Goal: Information Seeking & Learning: Learn about a topic

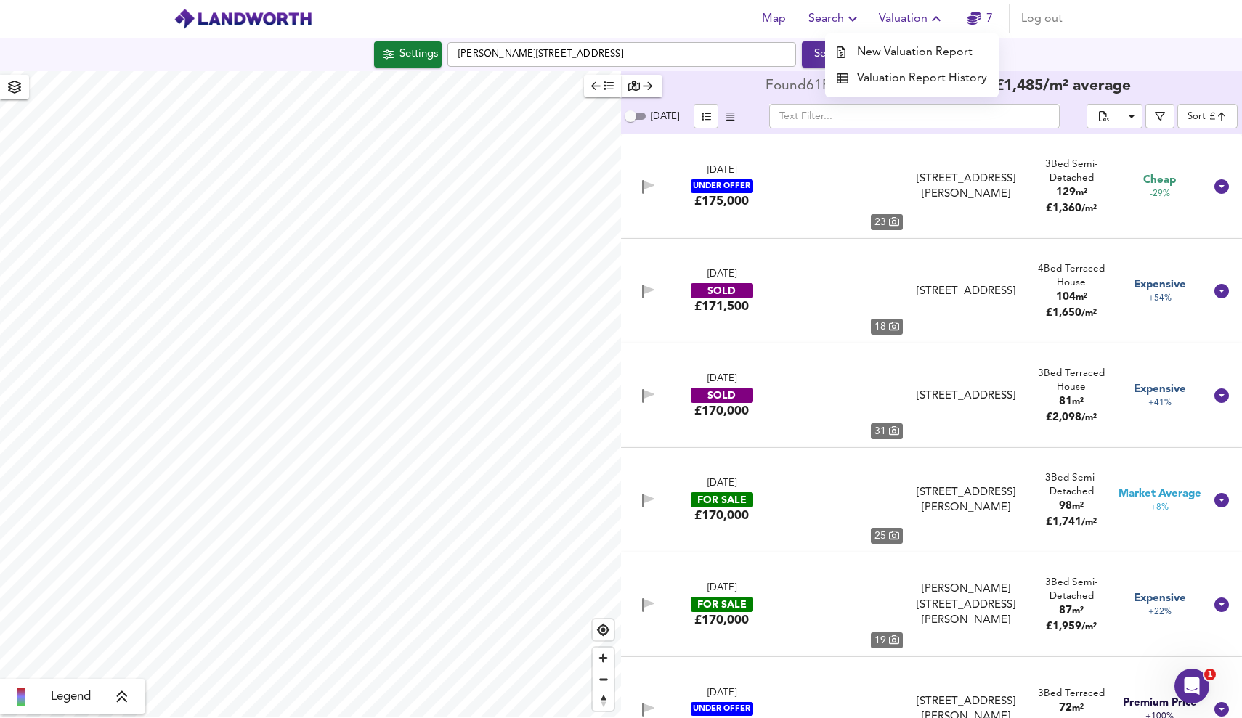
scroll to position [2792, 0]
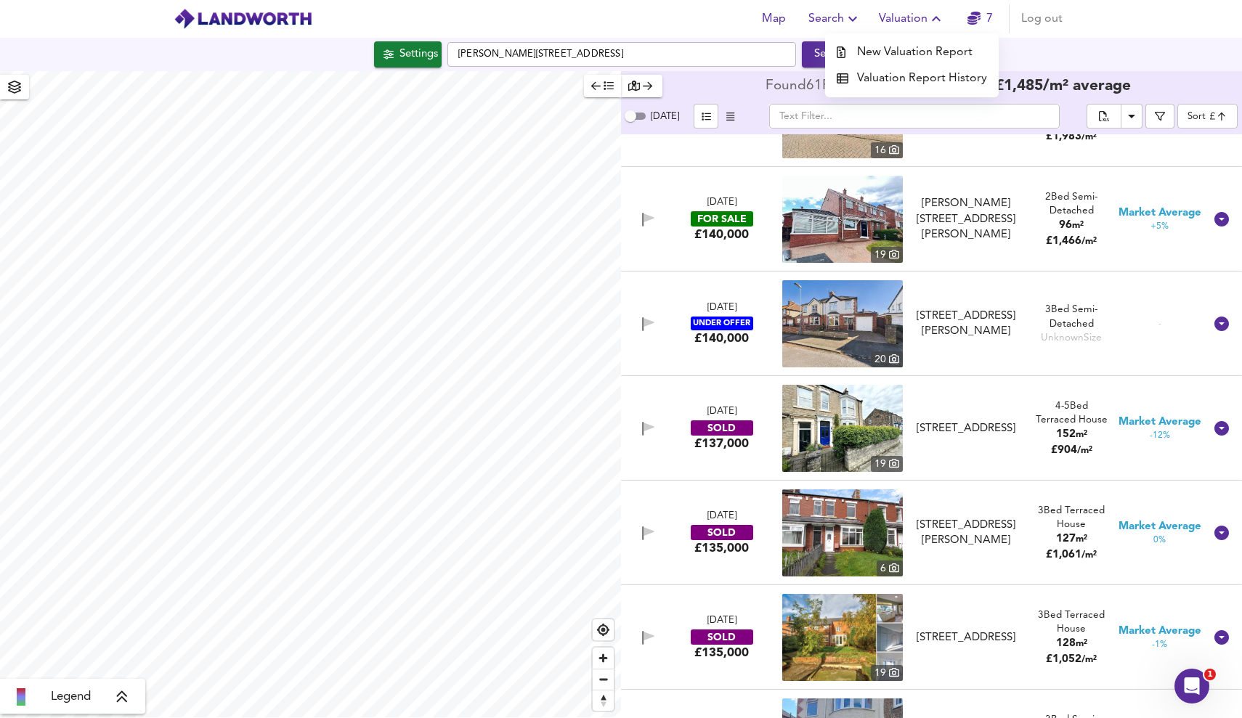
click at [927, 76] on li "Valuation Report History" at bounding box center [912, 78] width 174 height 26
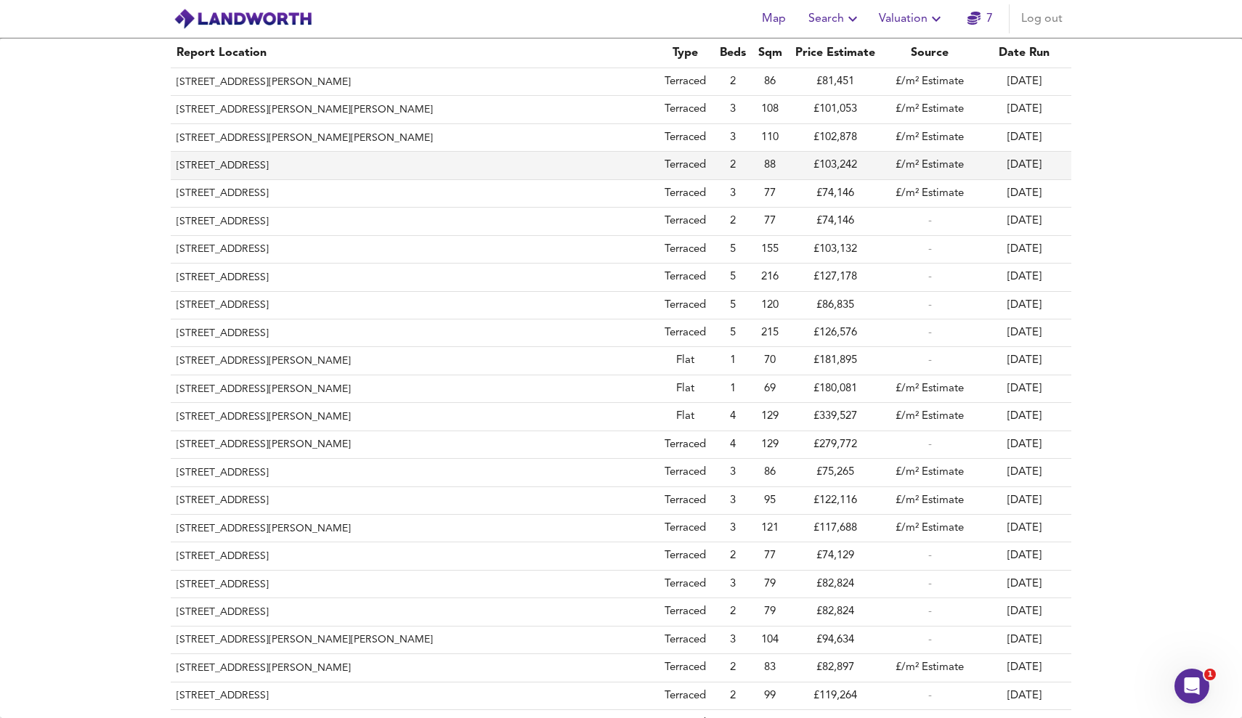
click at [349, 163] on th "[STREET_ADDRESS]" at bounding box center [413, 166] width 485 height 28
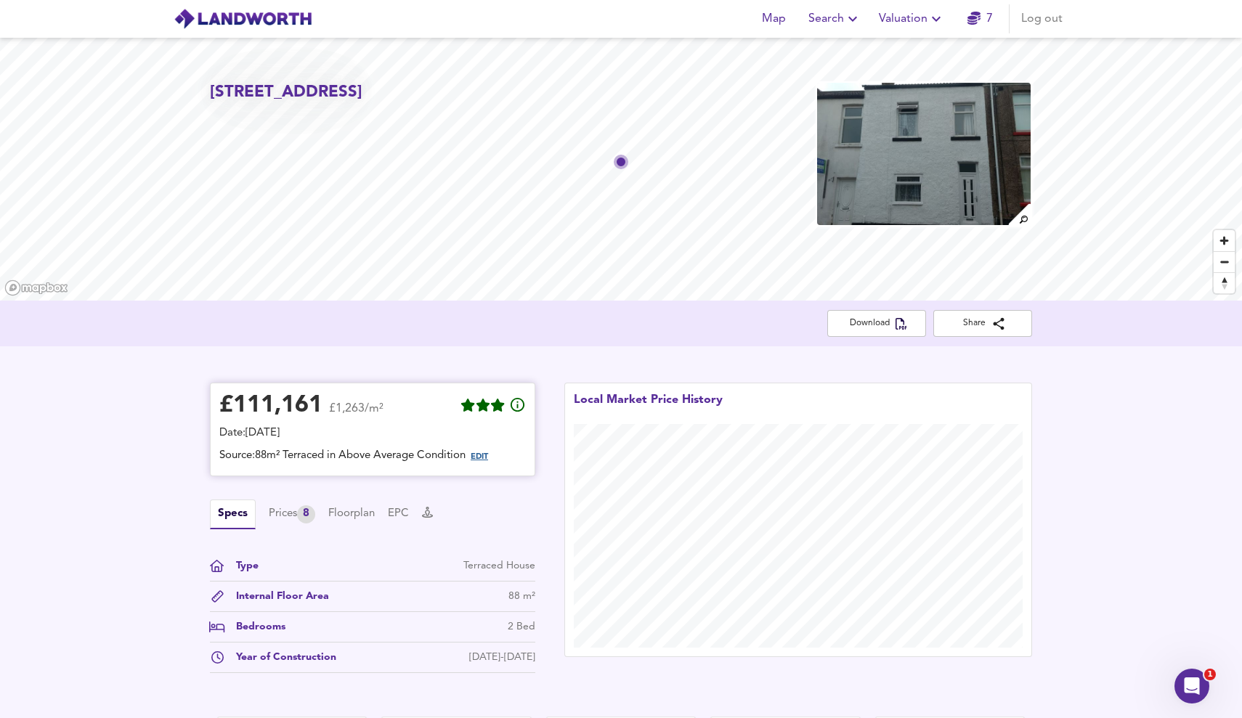
click at [484, 456] on span "EDIT" at bounding box center [479, 457] width 17 height 8
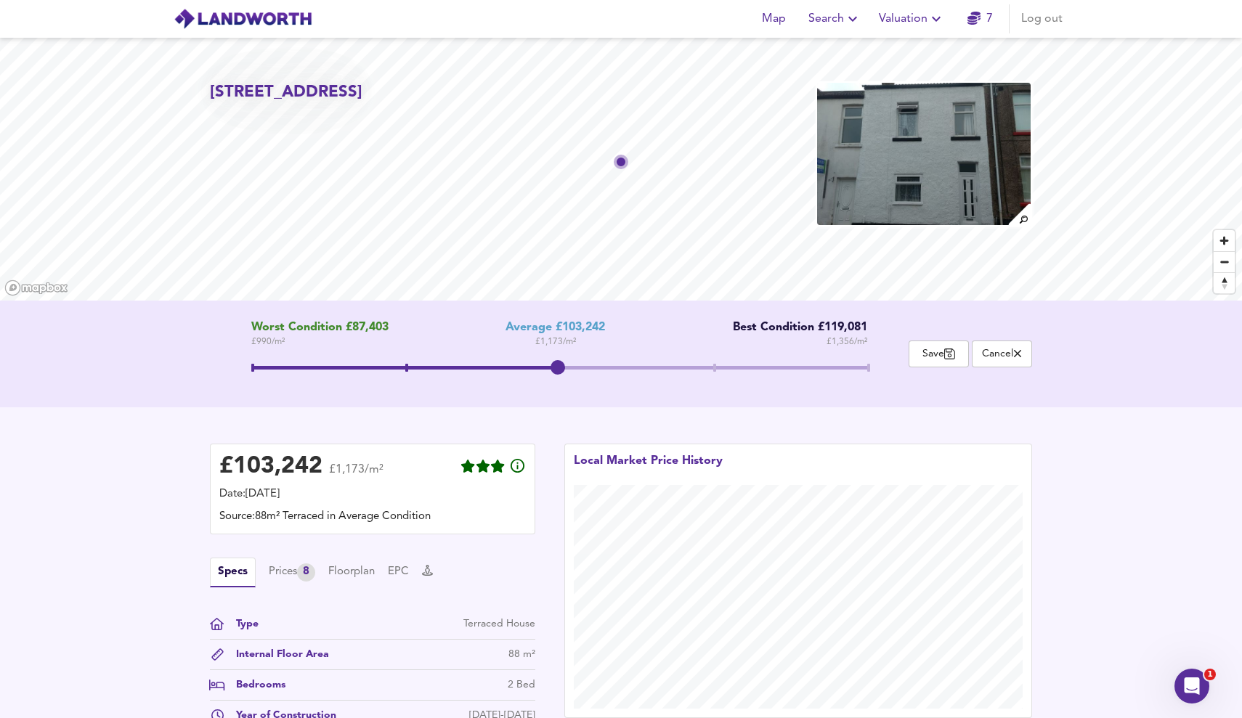
click at [713, 359] on span at bounding box center [559, 370] width 617 height 26
click at [568, 368] on span at bounding box center [482, 368] width 463 height 4
click at [724, 369] on span at bounding box center [559, 368] width 617 height 4
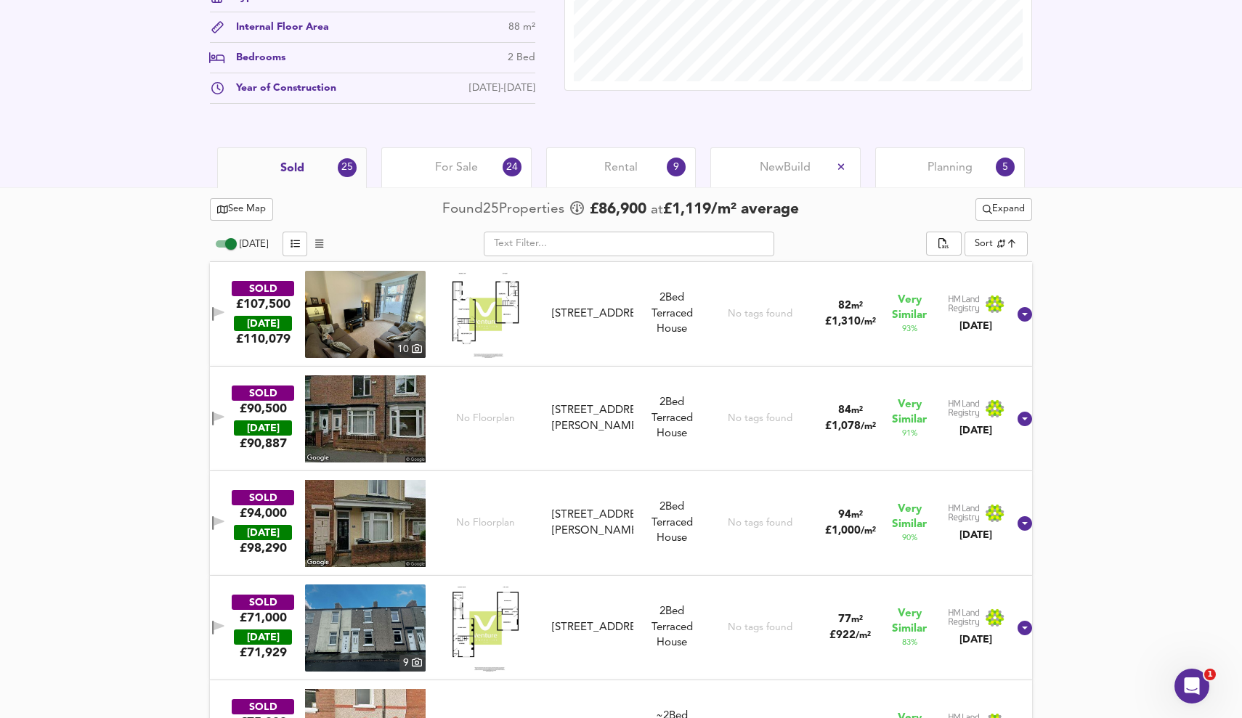
scroll to position [610, 0]
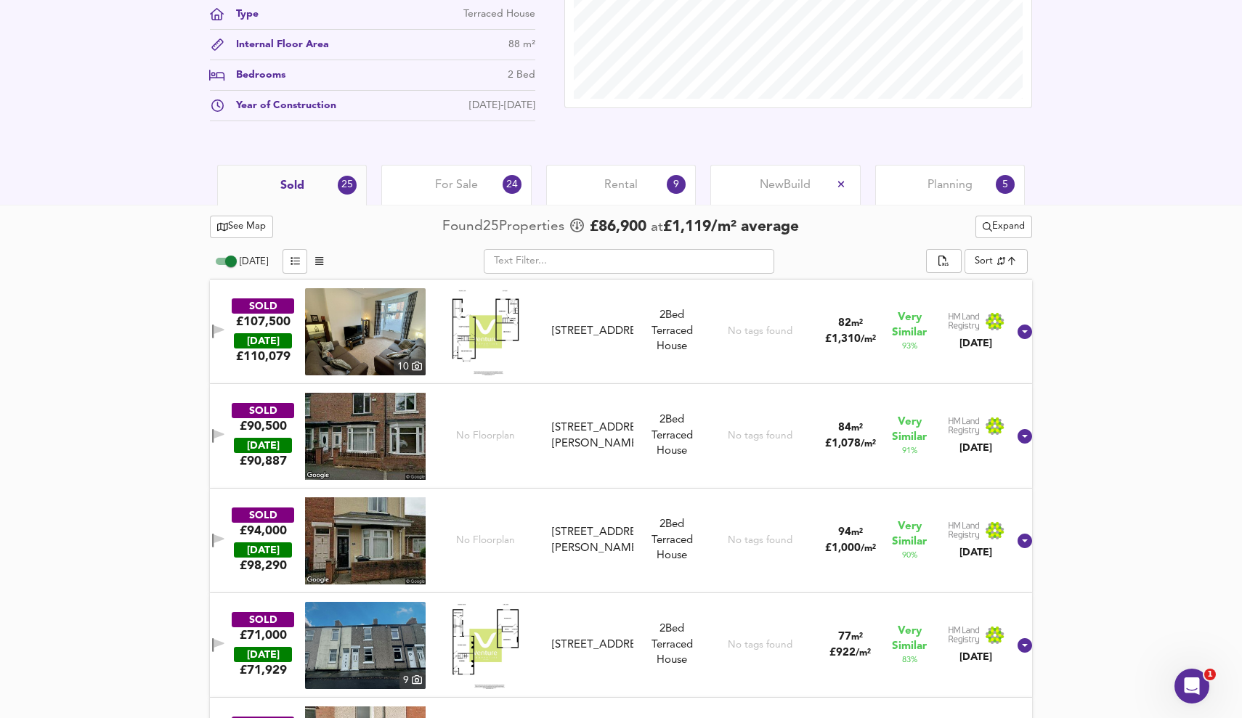
click at [476, 190] on span "For Sale" at bounding box center [456, 185] width 43 height 16
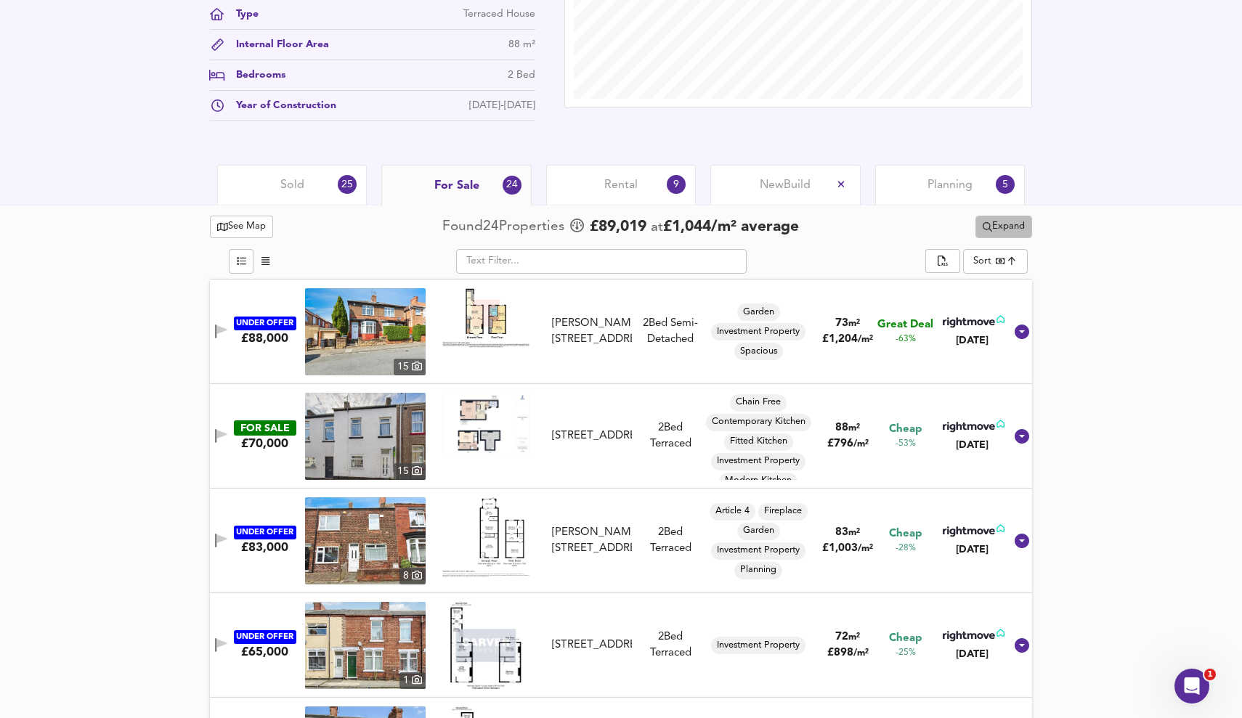
click at [1003, 224] on span "Expand" at bounding box center [1004, 227] width 42 height 17
click at [624, 177] on div "Rental 9" at bounding box center [621, 185] width 150 height 40
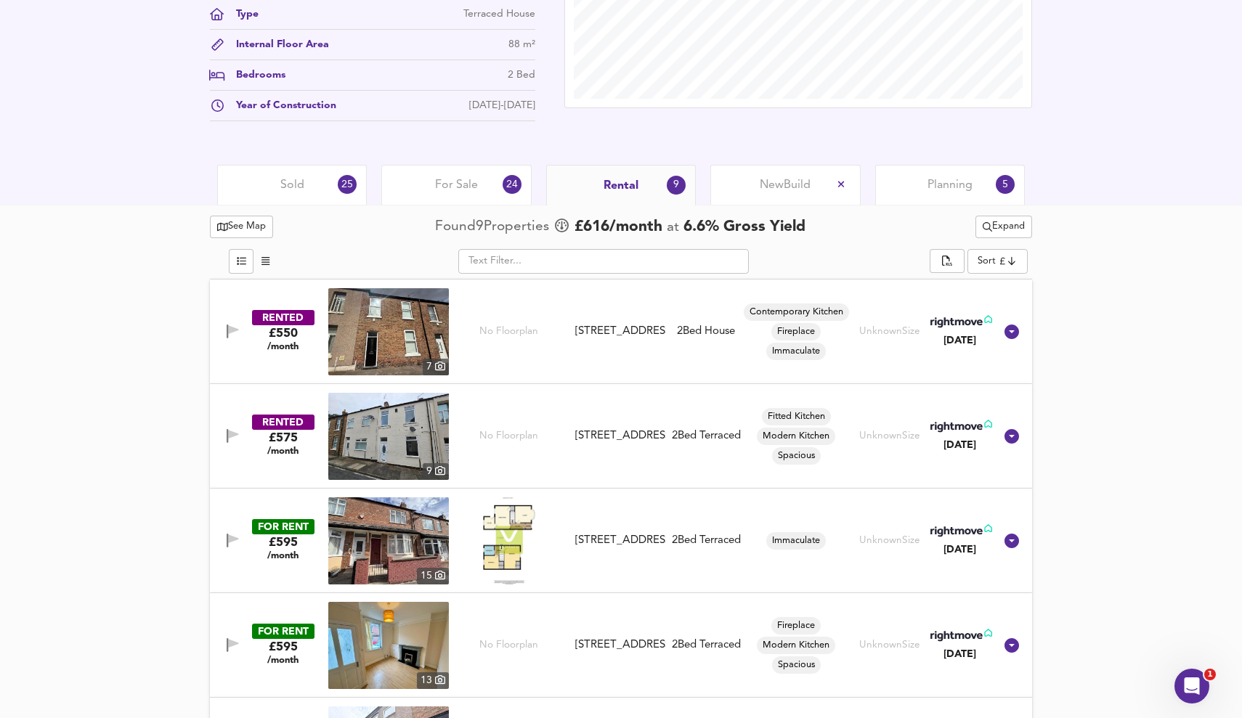
click at [1105, 334] on div "See Map Found 9 Propert ies £ 616 /month at 6.6 % Gross Yield Expand ​ Sort che…" at bounding box center [621, 716] width 1242 height 1023
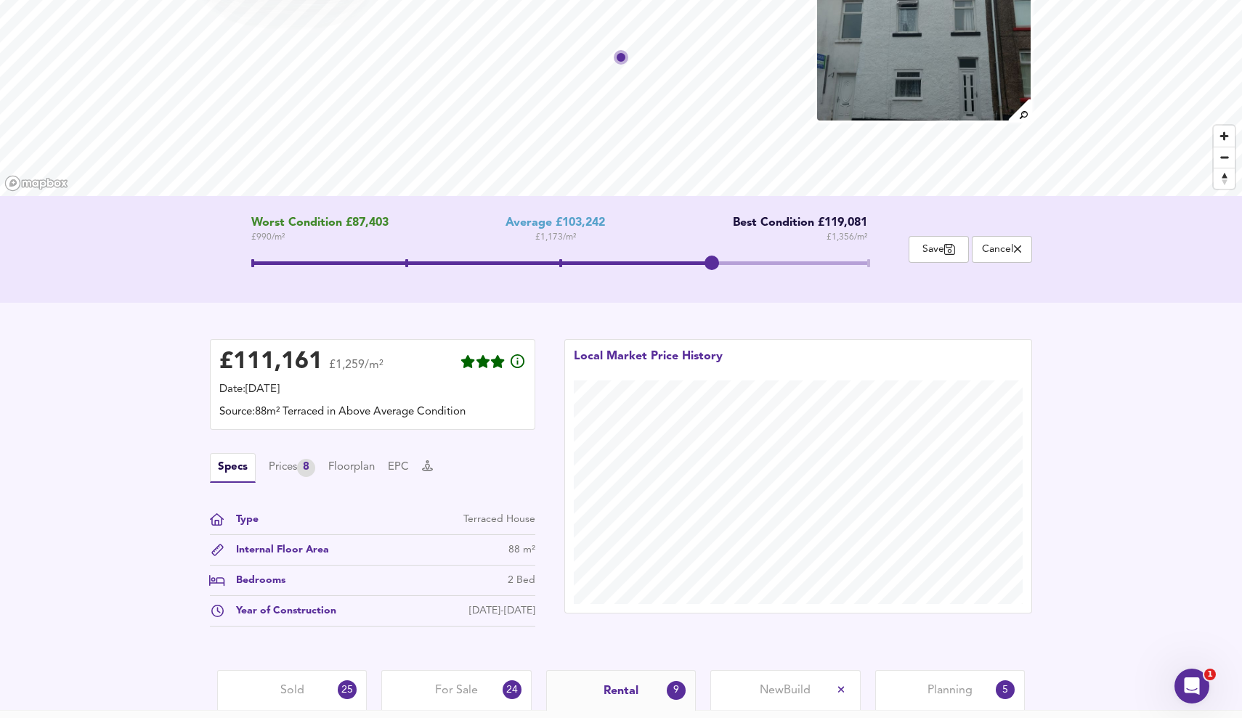
scroll to position [162, 0]
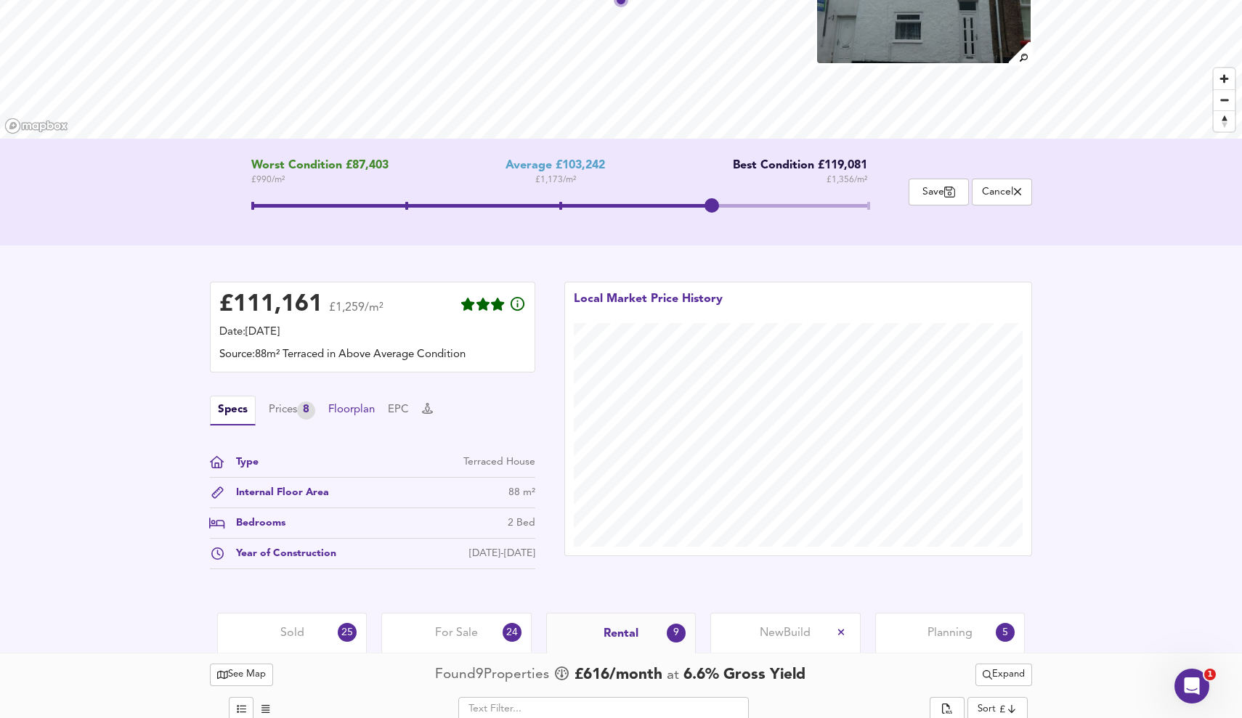
click at [345, 412] on button "Floorplan" at bounding box center [351, 410] width 46 height 16
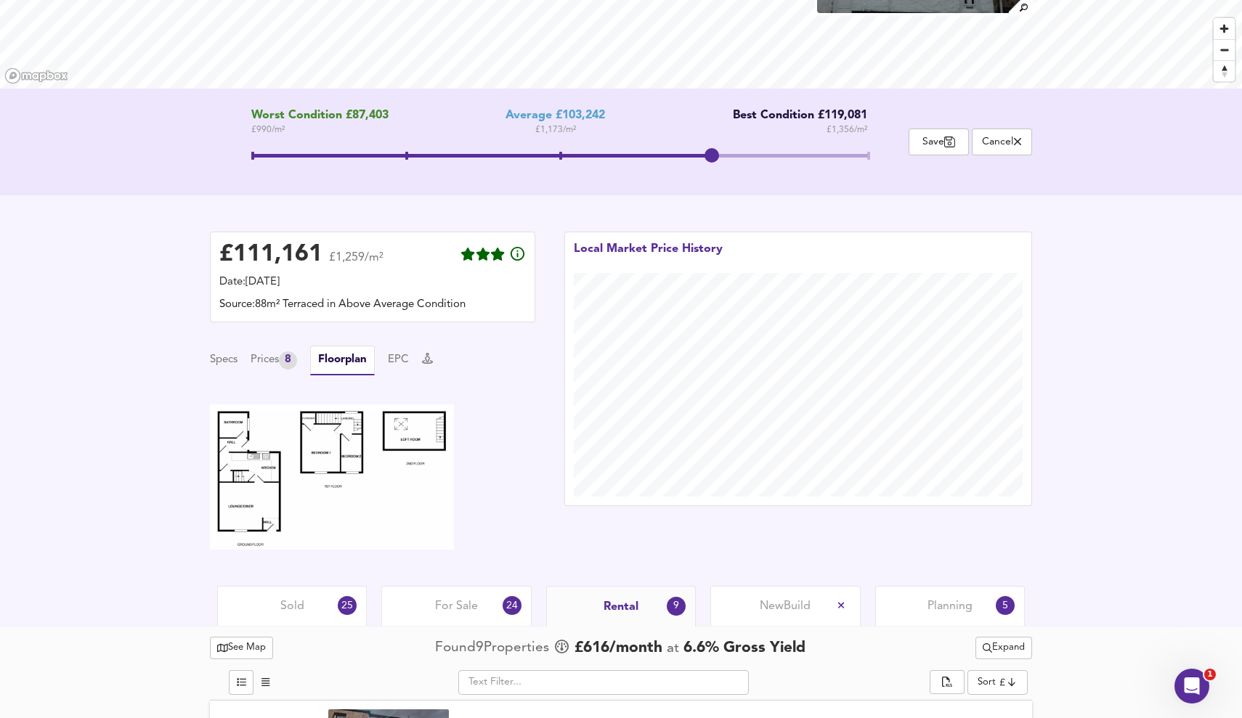
scroll to position [235, 0]
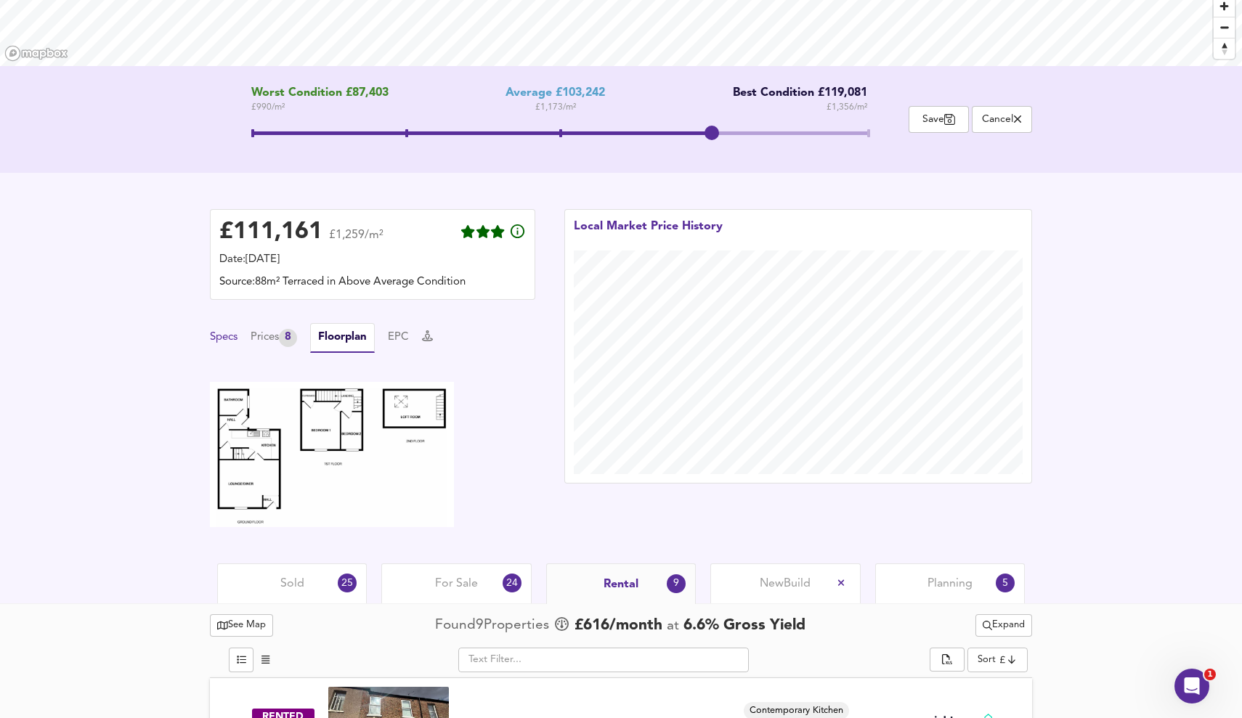
click at [225, 333] on button "Specs" at bounding box center [224, 338] width 28 height 16
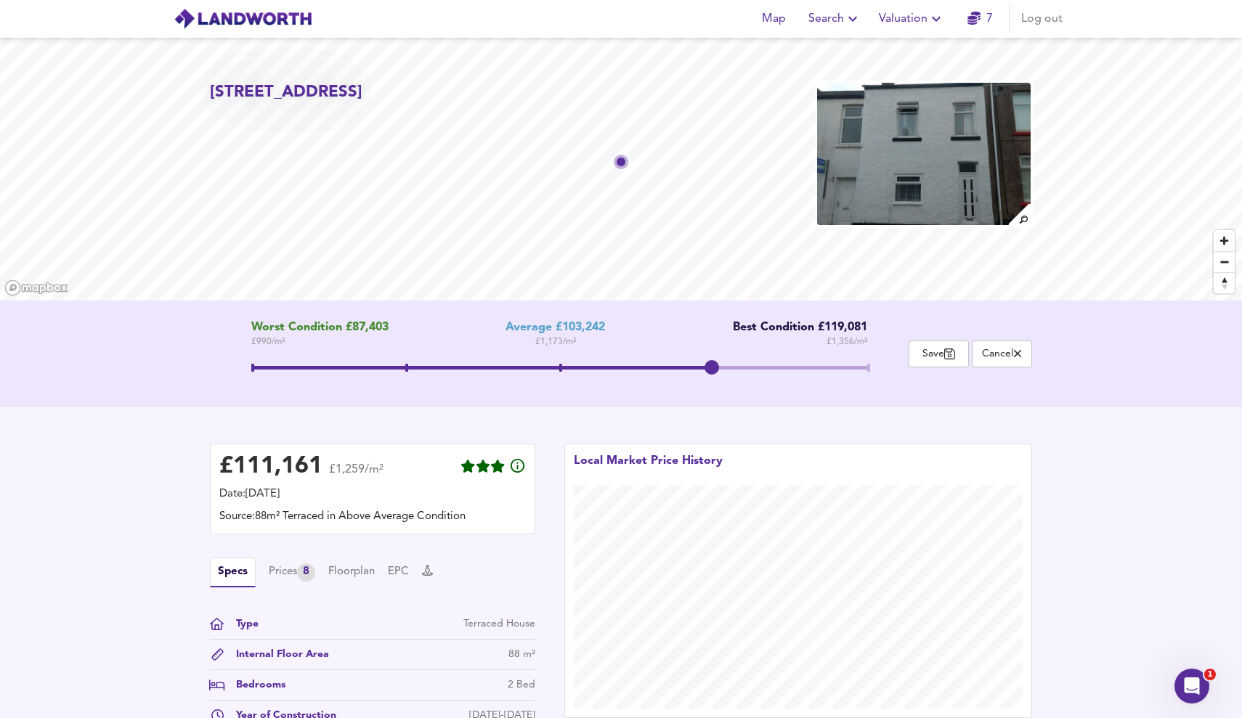
scroll to position [0, 0]
